Goal: Complete Application Form: Complete application form

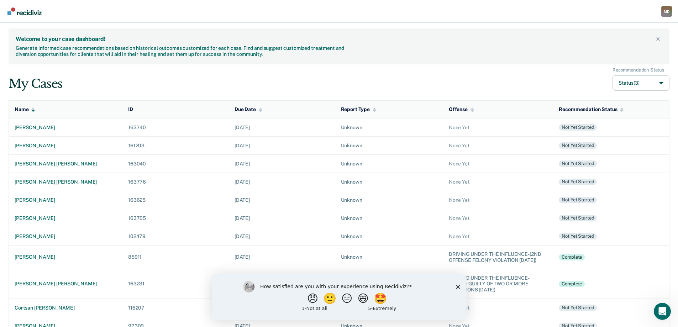
click at [37, 164] on div "[PERSON_NAME] [PERSON_NAME]" at bounding box center [66, 164] width 102 height 6
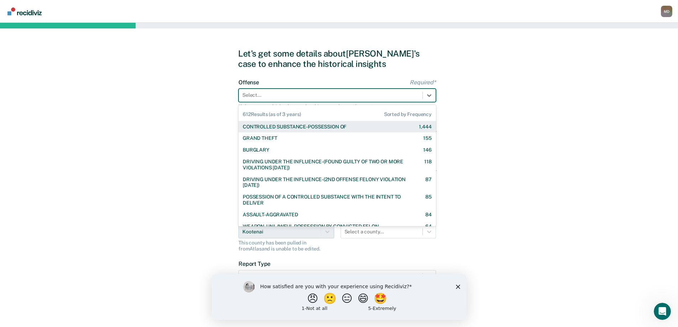
click at [288, 98] on div at bounding box center [330, 94] width 177 height 7
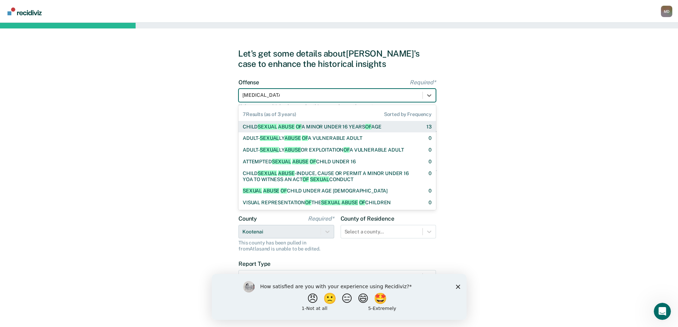
type input "[MEDICAL_DATA] of a"
click at [294, 127] on span "ABUSE" at bounding box center [286, 127] width 16 height 6
checkbox input "true"
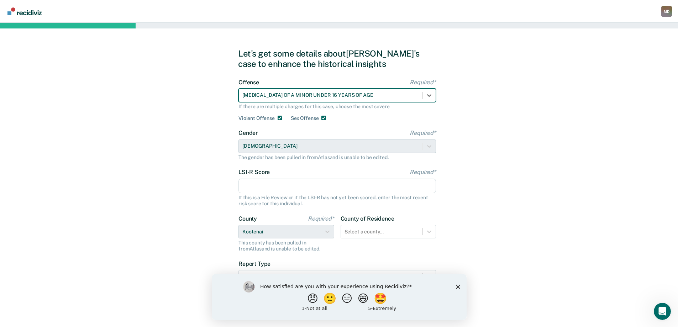
click at [303, 188] on input "LSI-R Score Required*" at bounding box center [337, 186] width 198 height 15
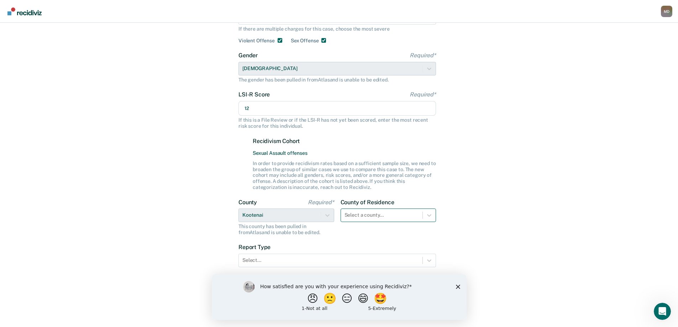
type input "12"
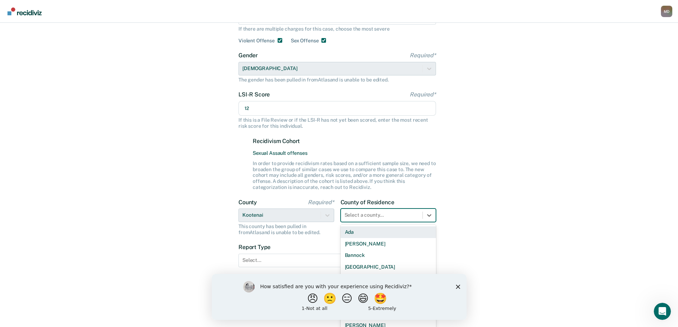
scroll to position [82, 0]
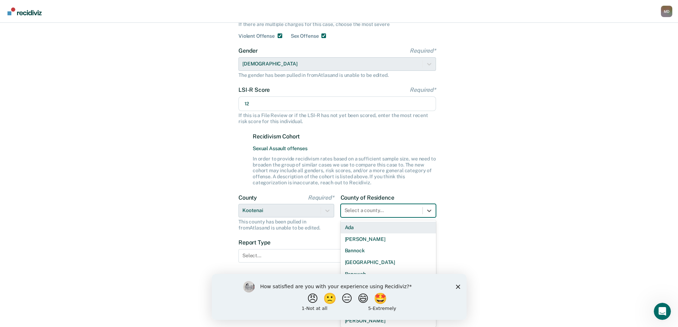
click at [358, 219] on div "County of Residence 44 results available. Use Up and Down to choose options, pr…" at bounding box center [389, 212] width 96 height 37
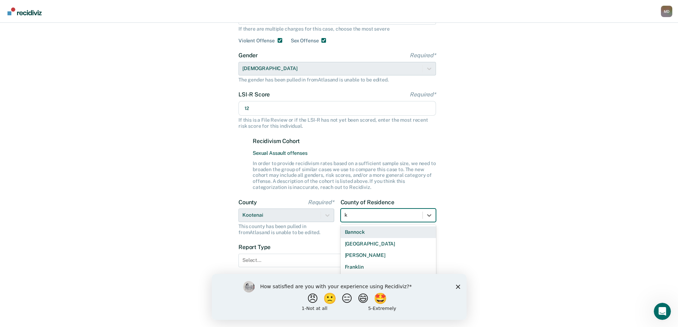
type input "ko"
click at [369, 231] on div "Kootenai" at bounding box center [389, 232] width 96 height 12
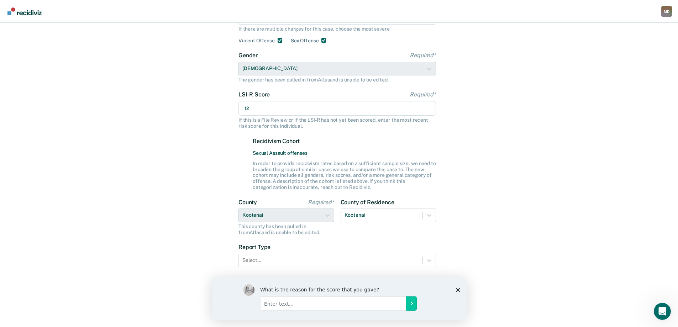
click at [457, 289] on icon "Close survey" at bounding box center [458, 290] width 4 height 4
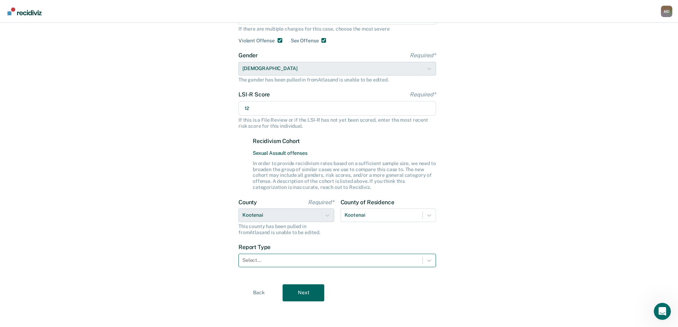
click at [345, 264] on div at bounding box center [330, 260] width 177 height 7
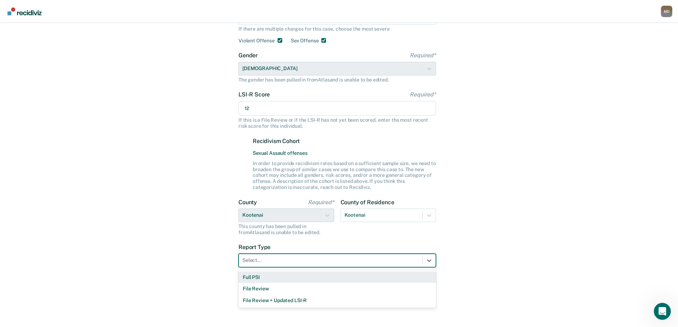
click at [336, 280] on div "Full PSI" at bounding box center [337, 278] width 198 height 12
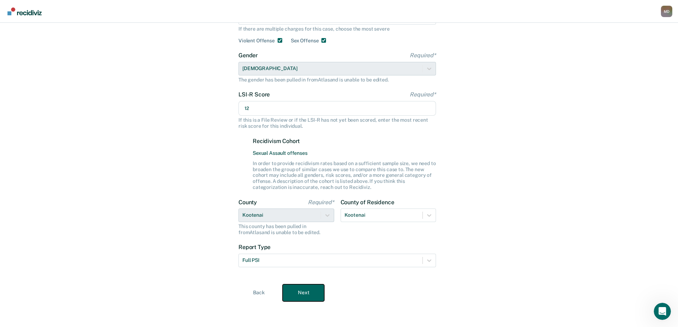
click at [295, 291] on button "Next" at bounding box center [304, 292] width 42 height 17
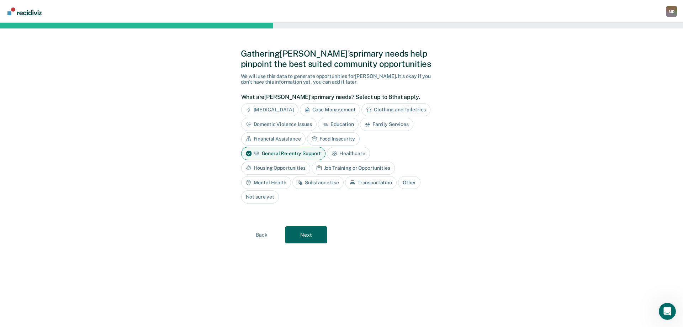
click at [265, 167] on div "Housing Opportunities" at bounding box center [275, 168] width 69 height 13
click at [366, 168] on div "Job Training or Opportunities" at bounding box center [361, 168] width 83 height 13
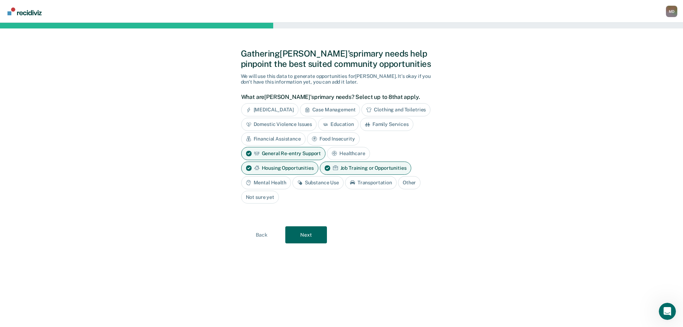
click at [411, 183] on div "Other" at bounding box center [409, 182] width 22 height 13
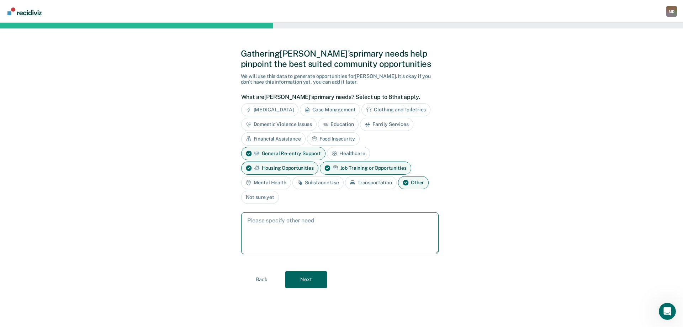
click at [368, 219] on textarea at bounding box center [340, 234] width 198 height 42
type textarea "sex offender treatment"
click at [306, 281] on button "Next" at bounding box center [306, 279] width 42 height 17
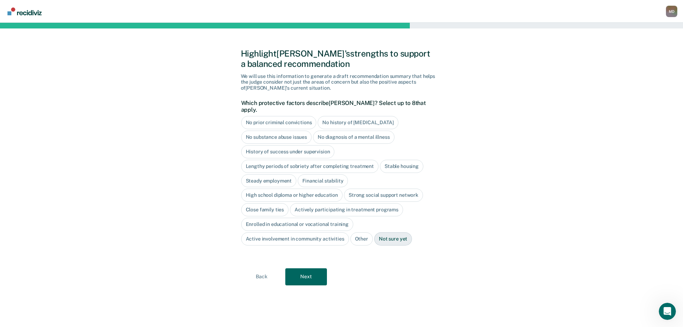
click at [277, 116] on div "No prior criminal convictions" at bounding box center [278, 122] width 75 height 13
click at [355, 118] on div "No history of [MEDICAL_DATA]" at bounding box center [366, 122] width 80 height 13
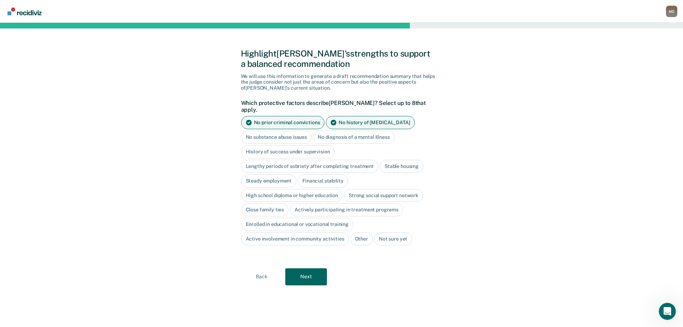
click at [285, 132] on div "No substance abuse issues" at bounding box center [276, 137] width 71 height 13
click at [271, 174] on div "Steady employment" at bounding box center [269, 180] width 56 height 13
click at [326, 176] on div "Financial stability" at bounding box center [331, 180] width 50 height 13
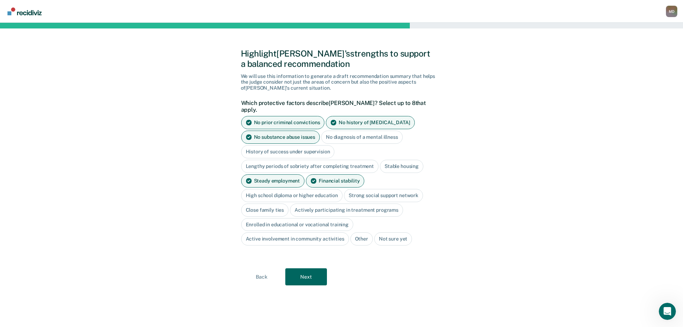
click at [305, 190] on div "High school diploma or higher education" at bounding box center [292, 195] width 102 height 13
click at [263, 204] on div "Close family ties" at bounding box center [265, 210] width 48 height 13
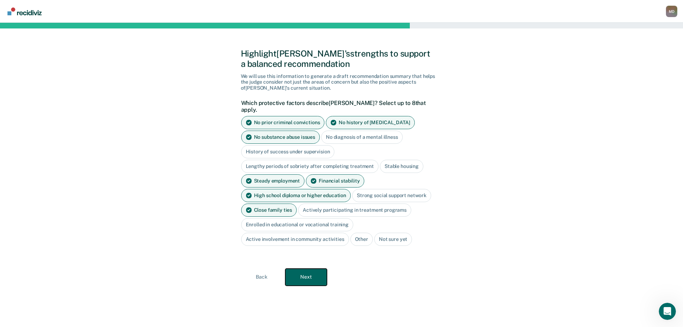
click at [311, 270] on button "Next" at bounding box center [306, 277] width 42 height 17
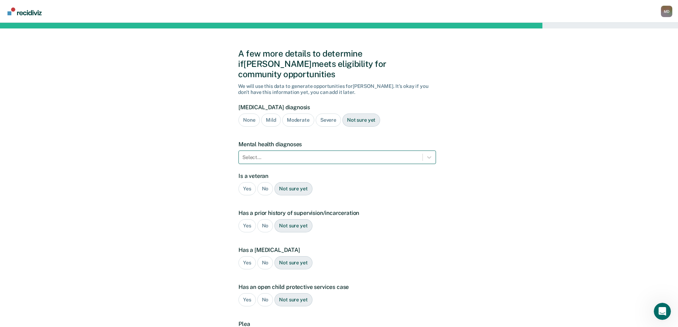
click at [290, 154] on div at bounding box center [330, 157] width 177 height 7
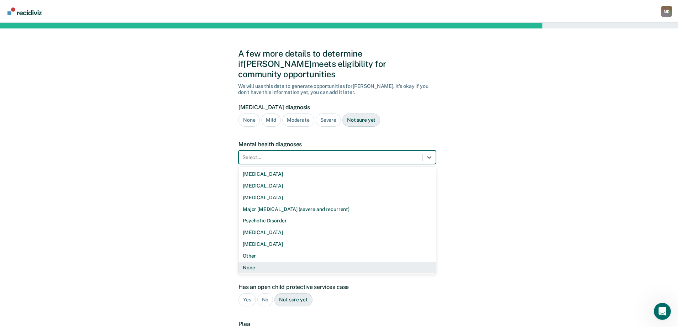
click at [250, 262] on div "None" at bounding box center [337, 268] width 198 height 12
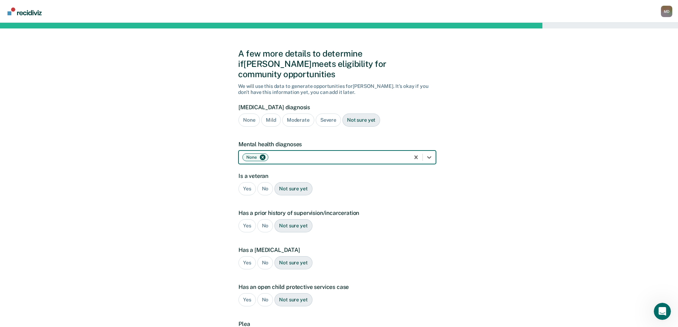
click at [269, 182] on div "No" at bounding box center [265, 188] width 16 height 13
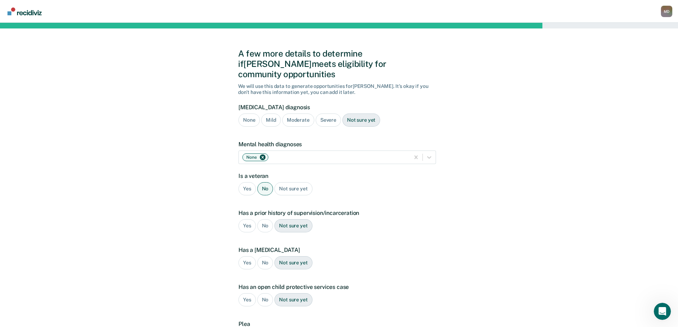
click at [264, 219] on div "No" at bounding box center [265, 225] width 16 height 13
click at [264, 256] on div "No" at bounding box center [265, 262] width 16 height 13
click at [267, 293] on div "No" at bounding box center [265, 299] width 16 height 13
click at [250, 114] on div "None" at bounding box center [248, 120] width 21 height 13
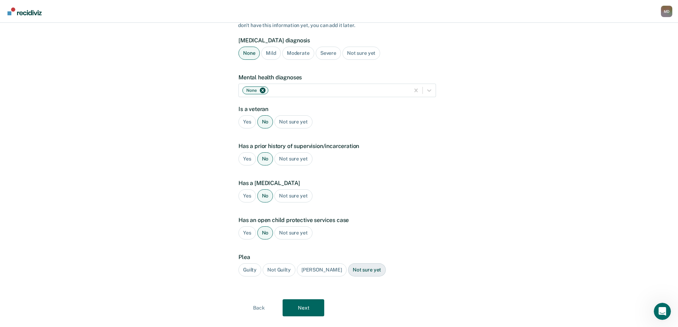
scroll to position [72, 0]
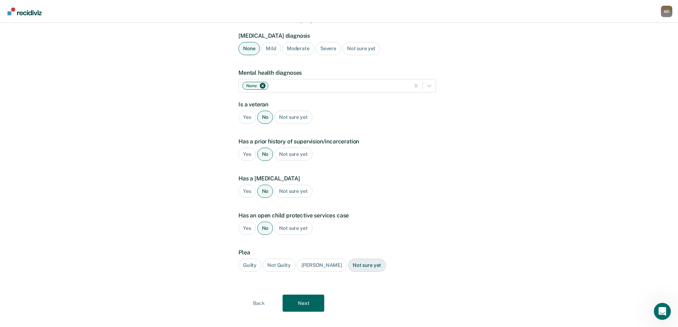
click at [247, 259] on div "Guilty" at bounding box center [249, 265] width 23 height 13
click at [306, 295] on button "Next" at bounding box center [304, 303] width 42 height 17
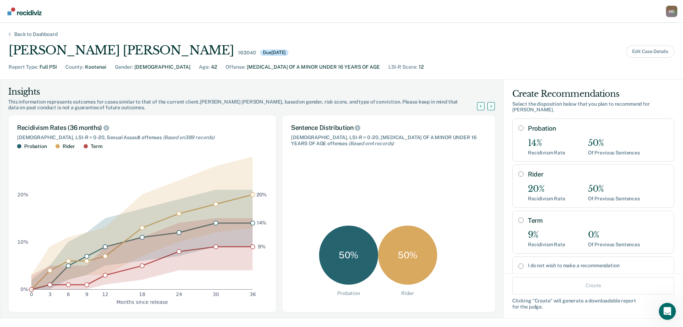
click at [519, 220] on input "Term" at bounding box center [521, 220] width 5 height 6
radio input "true"
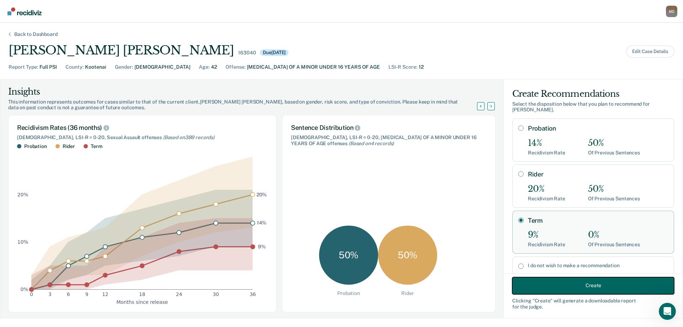
click at [581, 289] on button "Create" at bounding box center [594, 285] width 162 height 17
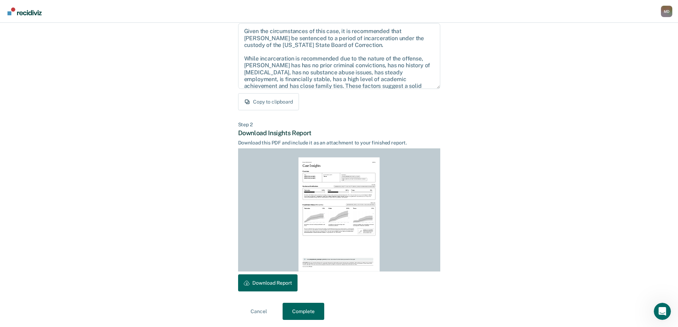
scroll to position [79, 0]
click at [279, 281] on button "Download Report" at bounding box center [267, 281] width 59 height 17
click at [310, 313] on button "Complete" at bounding box center [304, 309] width 42 height 17
